Goal: Task Accomplishment & Management: Use online tool/utility

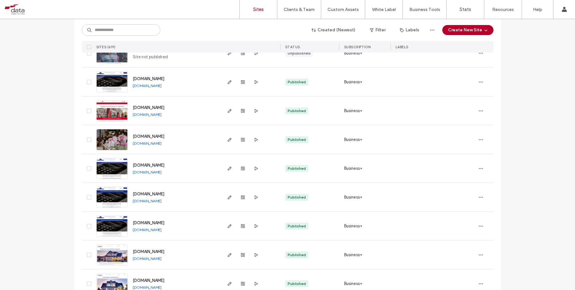
scroll to position [342, 0]
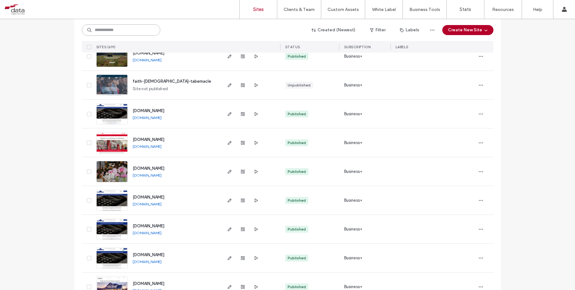
click at [107, 30] on input at bounding box center [121, 29] width 78 height 11
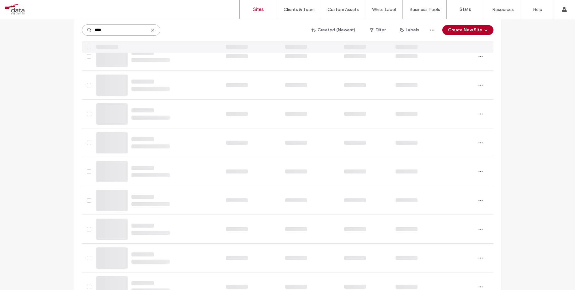
scroll to position [14, 0]
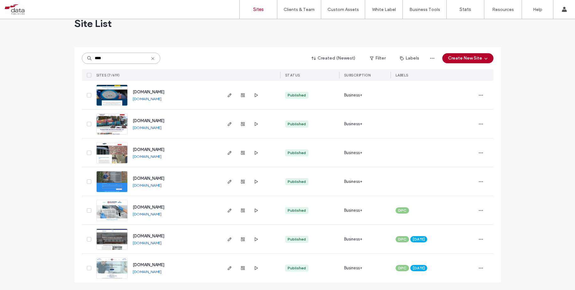
type input "****"
click at [146, 150] on span "[DOMAIN_NAME]" at bounding box center [149, 149] width 32 height 5
drag, startPoint x: 170, startPoint y: 156, endPoint x: 129, endPoint y: 156, distance: 40.8
click at [129, 156] on div "[DOMAIN_NAME] [DOMAIN_NAME]" at bounding box center [174, 153] width 93 height 29
copy link "[DOMAIN_NAME]"
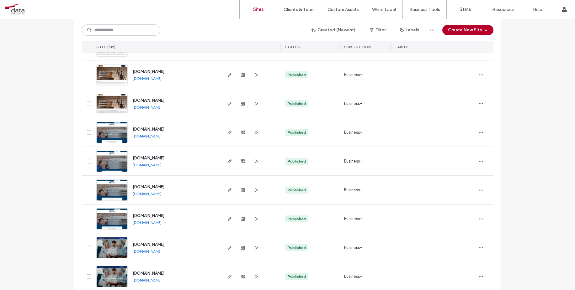
scroll to position [1120, 0]
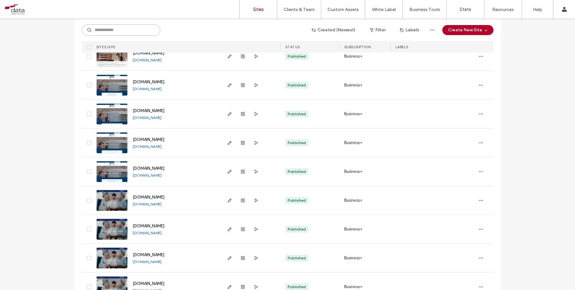
click at [119, 29] on input at bounding box center [121, 29] width 78 height 11
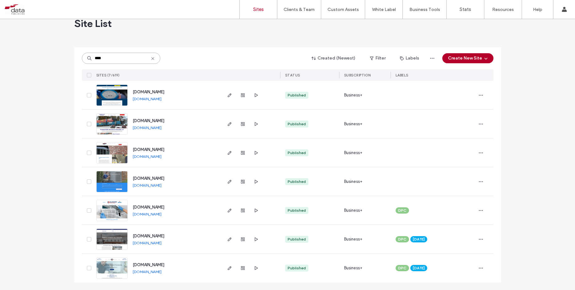
scroll to position [14, 0]
type input "****"
drag, startPoint x: 171, startPoint y: 156, endPoint x: 155, endPoint y: 155, distance: 16.1
click at [155, 155] on div "[DOMAIN_NAME] [DOMAIN_NAME]" at bounding box center [174, 153] width 93 height 29
click at [197, 145] on div "[DOMAIN_NAME] [DOMAIN_NAME]" at bounding box center [174, 153] width 93 height 29
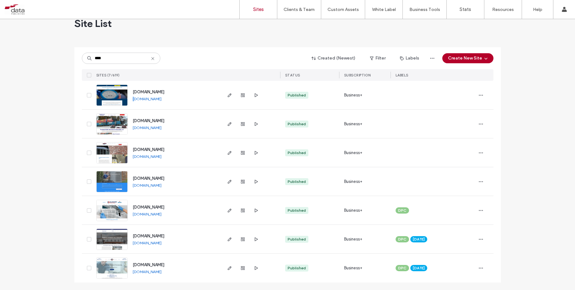
drag, startPoint x: 176, startPoint y: 99, endPoint x: 133, endPoint y: 99, distance: 42.6
click at [133, 99] on div "[DOMAIN_NAME] [DOMAIN_NAME]" at bounding box center [174, 95] width 93 height 29
click at [172, 100] on div "[DOMAIN_NAME] [DOMAIN_NAME]" at bounding box center [174, 95] width 93 height 29
drag, startPoint x: 172, startPoint y: 98, endPoint x: 132, endPoint y: 98, distance: 40.8
click at [132, 98] on div "[DOMAIN_NAME] [DOMAIN_NAME]" at bounding box center [174, 95] width 93 height 29
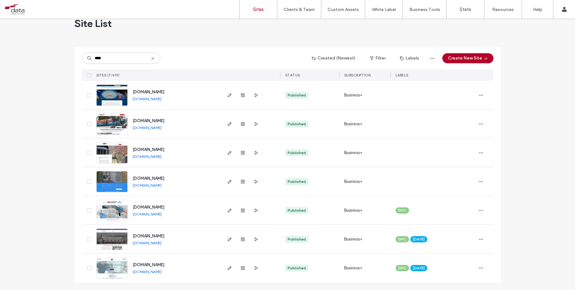
copy link "[DOMAIN_NAME]"
click at [175, 128] on div "[DOMAIN_NAME] [DOMAIN_NAME]" at bounding box center [174, 124] width 93 height 29
copy div "[DOMAIN_NAME]"
drag, startPoint x: 176, startPoint y: 178, endPoint x: 130, endPoint y: 175, distance: 46.5
click at [131, 175] on div "[DOMAIN_NAME] [DOMAIN_NAME]" at bounding box center [174, 181] width 93 height 29
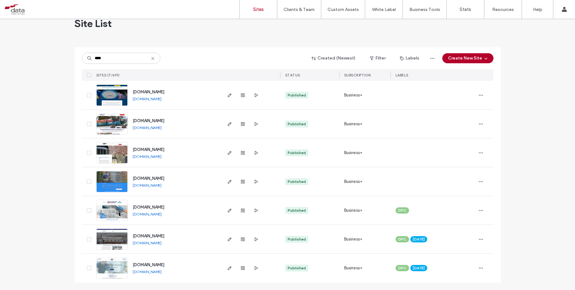
copy span "[DOMAIN_NAME]"
drag, startPoint x: 177, startPoint y: 92, endPoint x: 128, endPoint y: 92, distance: 48.6
click at [129, 92] on div "[DOMAIN_NAME] [DOMAIN_NAME]" at bounding box center [174, 95] width 93 height 29
copy span "[DOMAIN_NAME]"
drag, startPoint x: 178, startPoint y: 121, endPoint x: 129, endPoint y: 122, distance: 49.5
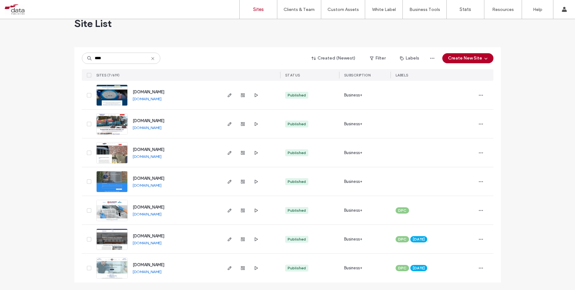
click at [129, 122] on div "[DOMAIN_NAME] [DOMAIN_NAME]" at bounding box center [174, 124] width 93 height 29
copy span "[DOMAIN_NAME]"
drag, startPoint x: 170, startPoint y: 207, endPoint x: 129, endPoint y: 208, distance: 41.4
click at [129, 209] on div "[DOMAIN_NAME] [DOMAIN_NAME]" at bounding box center [174, 210] width 93 height 29
copy span "[DOMAIN_NAME]"
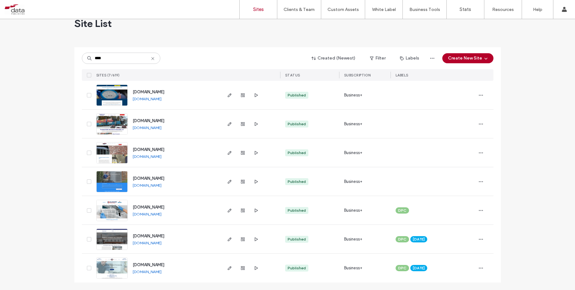
drag, startPoint x: 192, startPoint y: 235, endPoint x: 130, endPoint y: 238, distance: 61.8
click at [131, 238] on div "[DOMAIN_NAME] [DOMAIN_NAME]" at bounding box center [174, 239] width 93 height 29
copy span "[DOMAIN_NAME]"
drag, startPoint x: 169, startPoint y: 263, endPoint x: 129, endPoint y: 265, distance: 39.9
click at [129, 265] on div "[DOMAIN_NAME] [DOMAIN_NAME]" at bounding box center [174, 268] width 93 height 29
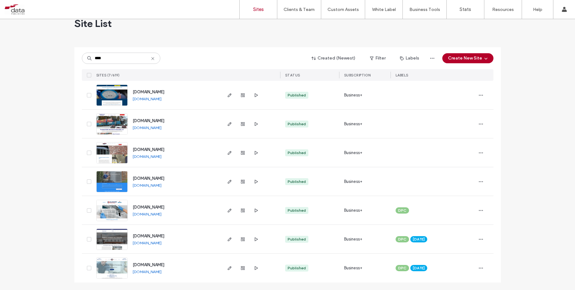
copy span "[DOMAIN_NAME]"
